Goal: Task Accomplishment & Management: Manage account settings

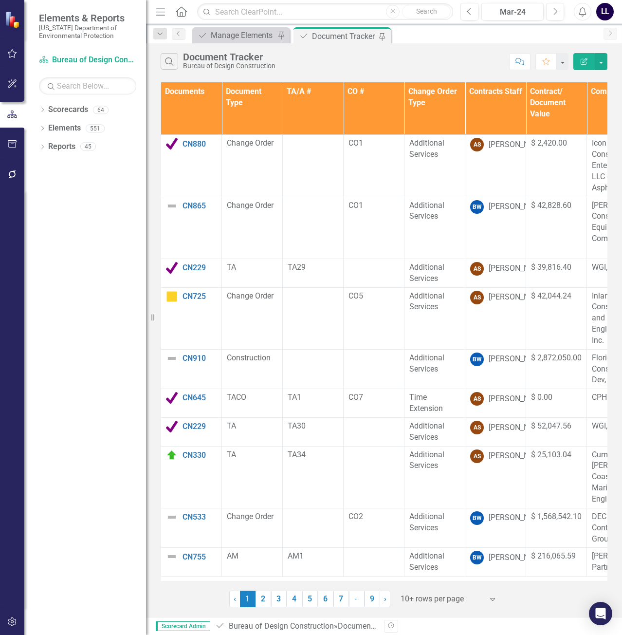
click at [200, 115] on th "Documents" at bounding box center [191, 108] width 61 height 53
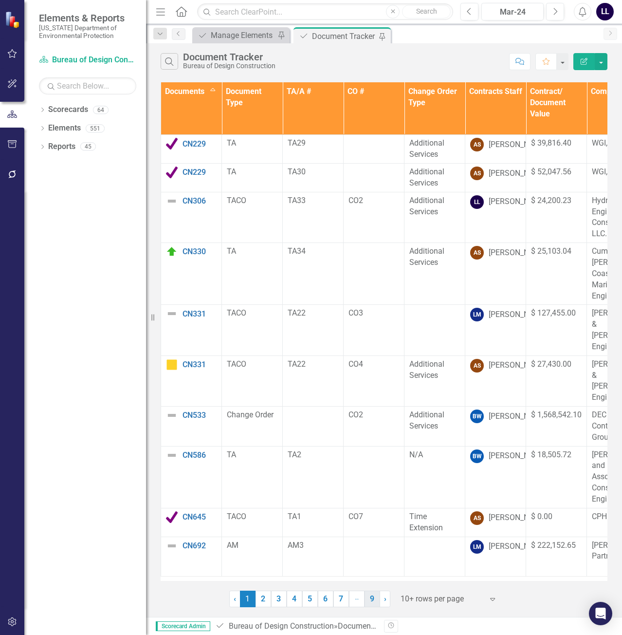
click at [375, 601] on link "9" at bounding box center [372, 598] width 16 height 17
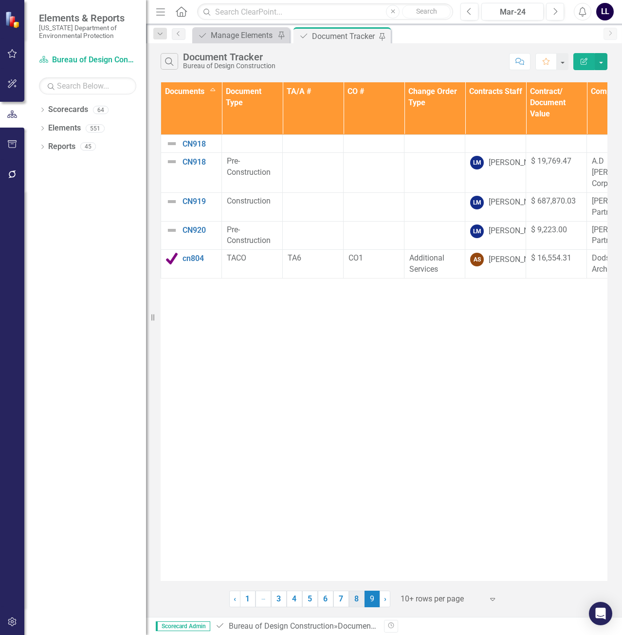
click at [359, 599] on link "8" at bounding box center [357, 598] width 16 height 17
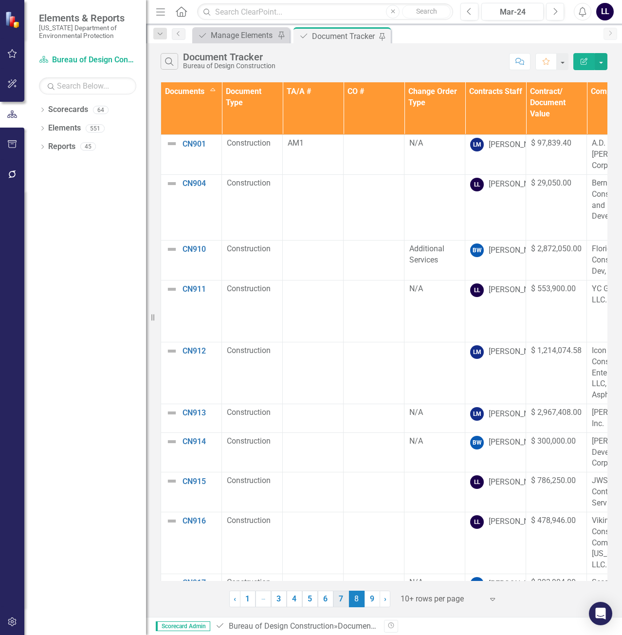
click at [341, 599] on link "7" at bounding box center [341, 598] width 16 height 17
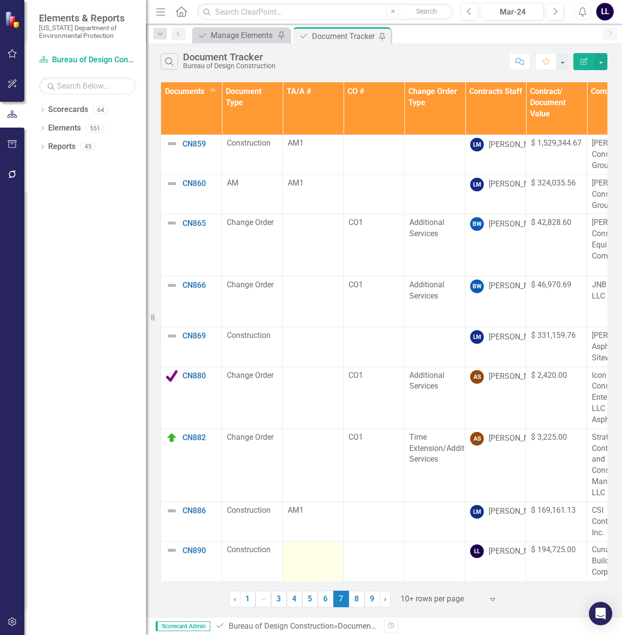
drag, startPoint x: 326, startPoint y: 597, endPoint x: 326, endPoint y: 579, distance: 18.0
click at [326, 597] on link "6" at bounding box center [326, 598] width 16 height 17
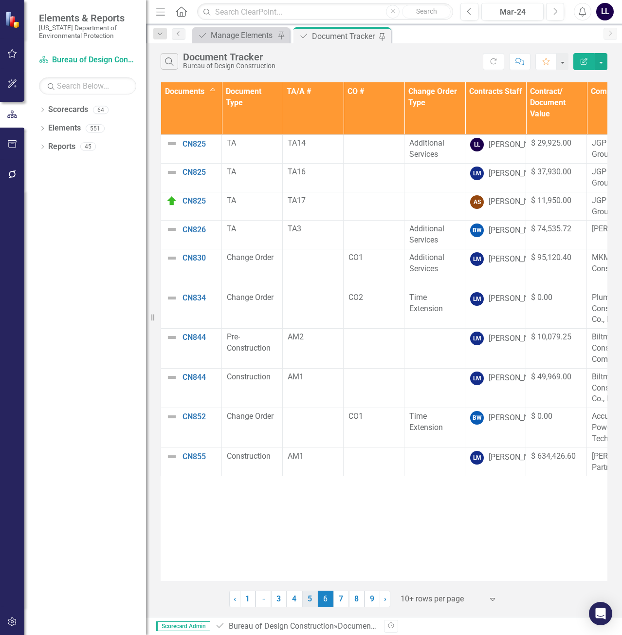
click at [307, 599] on link "5" at bounding box center [310, 598] width 16 height 17
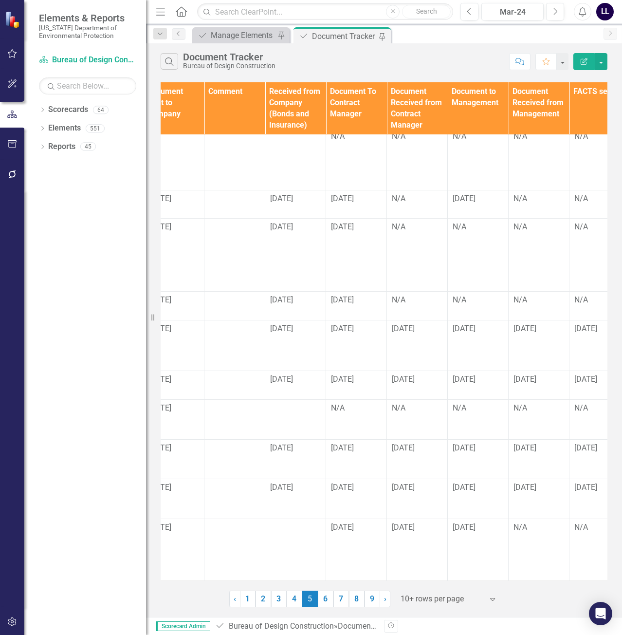
scroll to position [14, 1122]
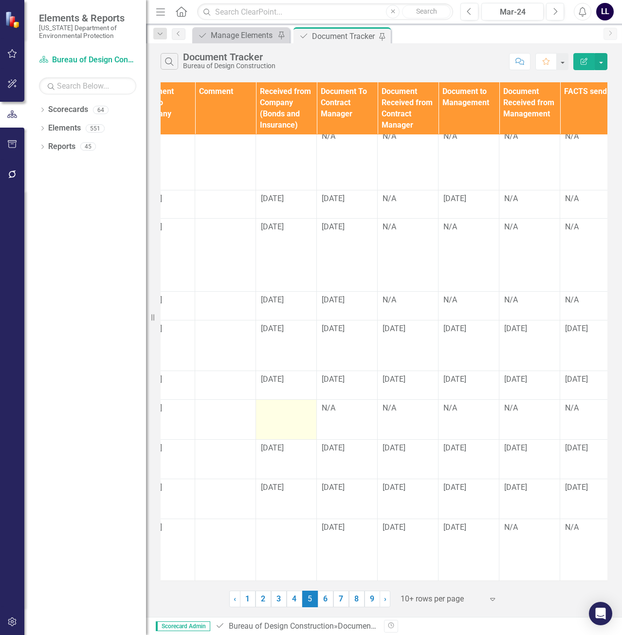
click at [277, 404] on div at bounding box center [286, 408] width 51 height 12
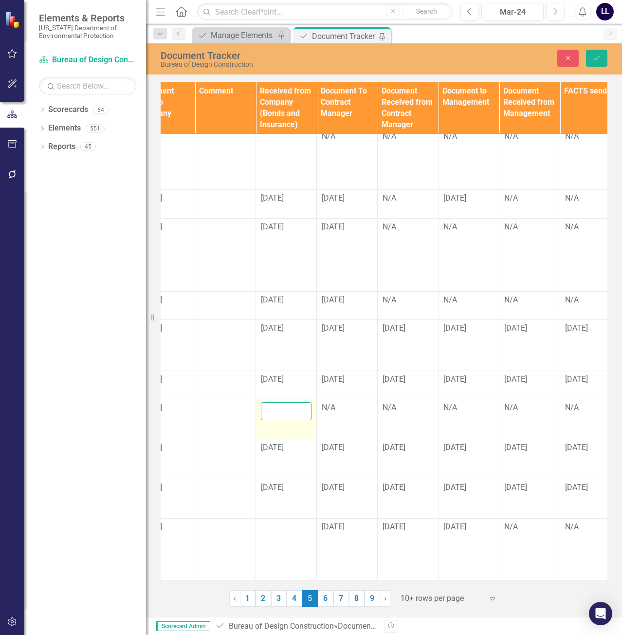
click at [280, 404] on input "text" at bounding box center [286, 411] width 51 height 18
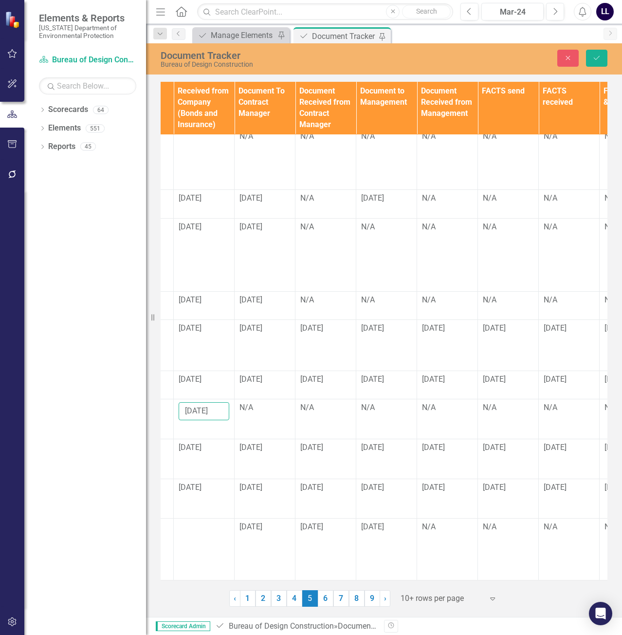
scroll to position [14, 1233]
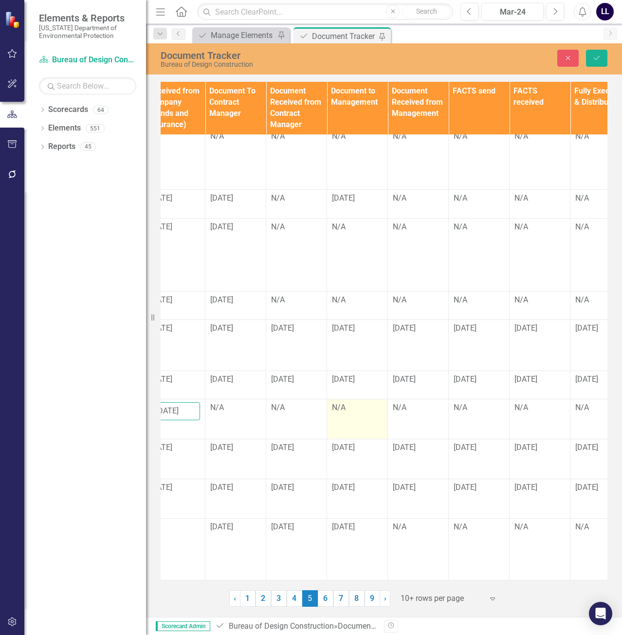
type input "[DATE]"
click at [352, 405] on div "N/A" at bounding box center [357, 407] width 51 height 11
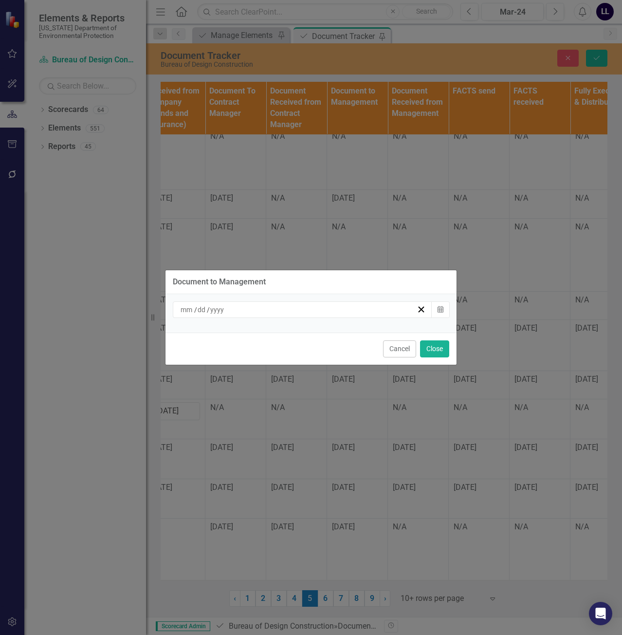
click at [373, 305] on div "/ /" at bounding box center [297, 310] width 237 height 10
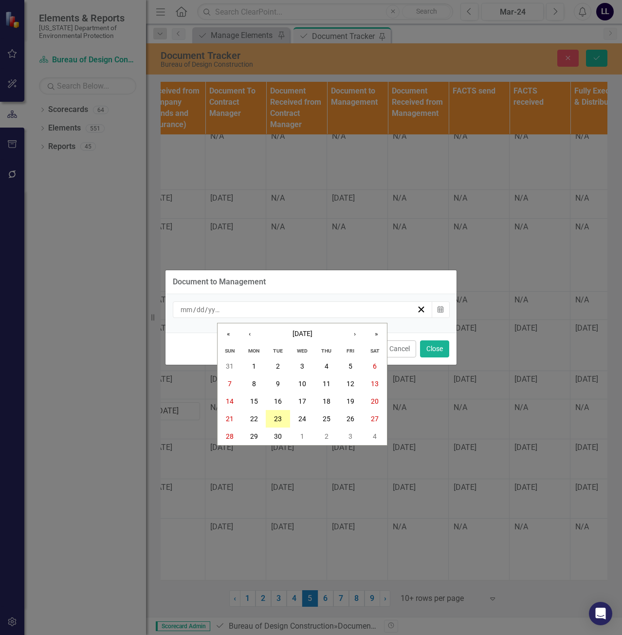
click at [277, 419] on abbr "23" at bounding box center [278, 419] width 8 height 8
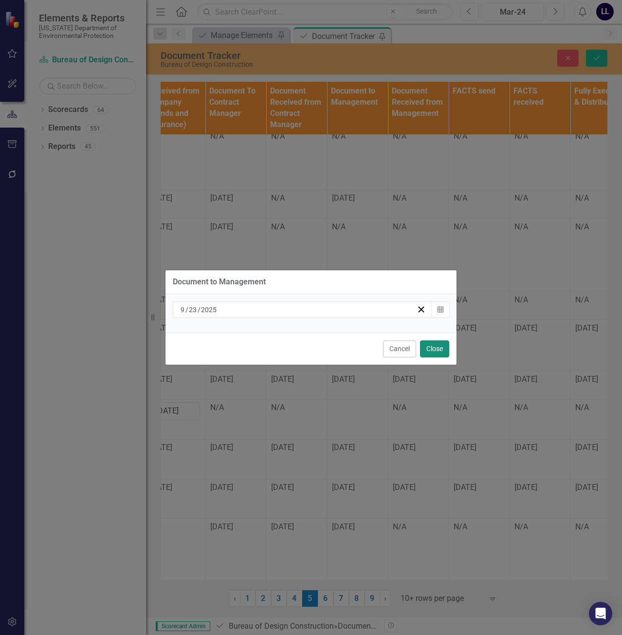
click at [440, 349] on button "Close" at bounding box center [434, 348] width 29 height 17
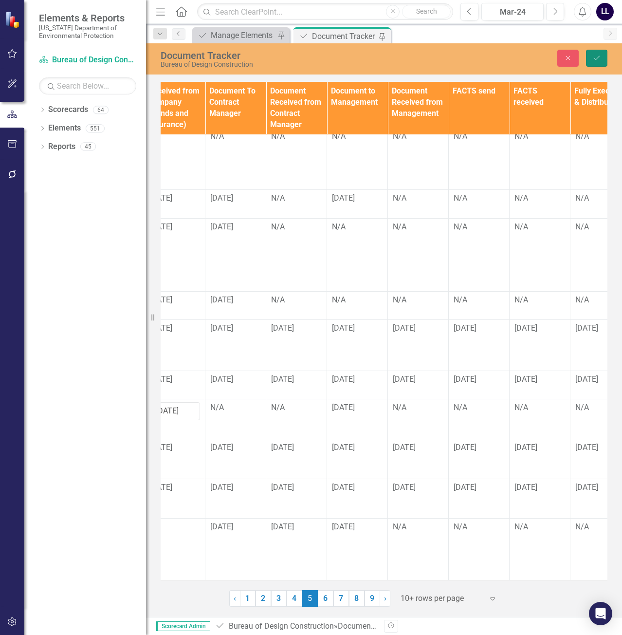
click at [595, 56] on icon "Save" at bounding box center [596, 57] width 9 height 7
